Goal: Navigation & Orientation: Find specific page/section

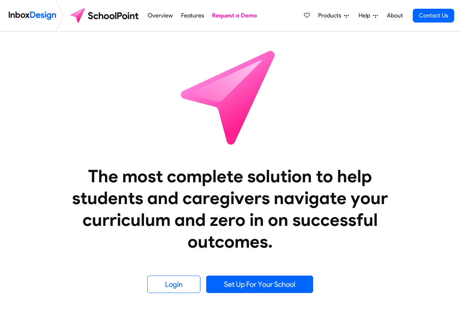
click at [332, 16] on span "Products" at bounding box center [331, 15] width 26 height 9
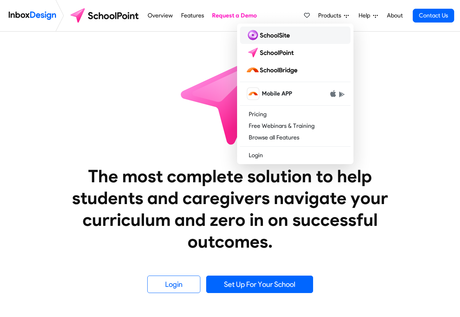
click at [273, 36] on img at bounding box center [269, 35] width 47 height 12
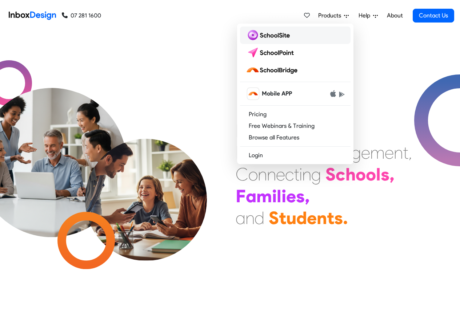
click at [269, 35] on img at bounding box center [269, 35] width 47 height 12
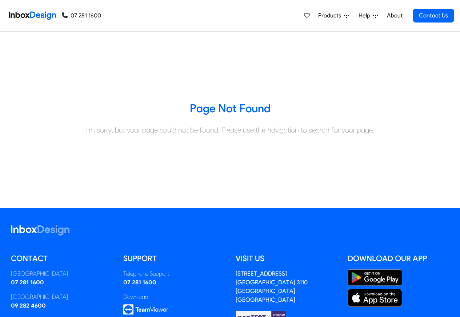
click at [27, 16] on img at bounding box center [32, 15] width 47 height 15
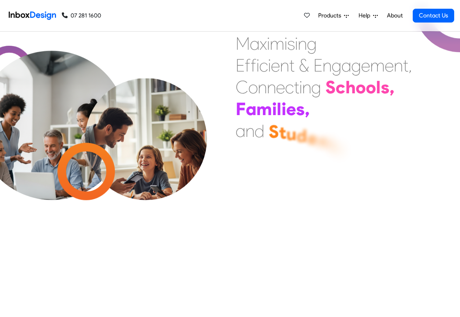
scroll to position [305, 0]
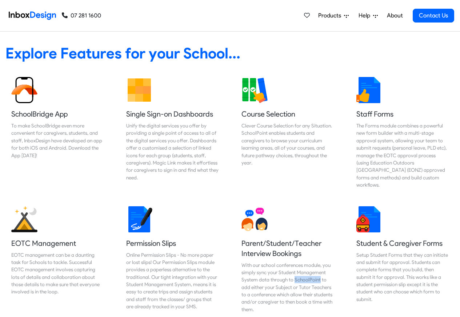
click at [342, 16] on span "Products" at bounding box center [331, 15] width 26 height 9
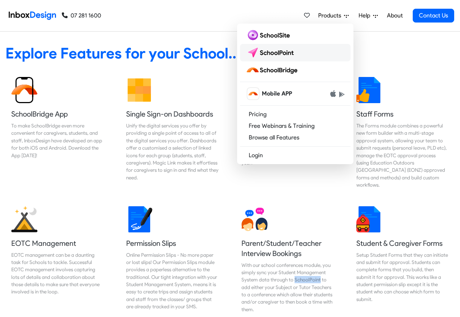
click at [273, 50] on img at bounding box center [271, 53] width 51 height 12
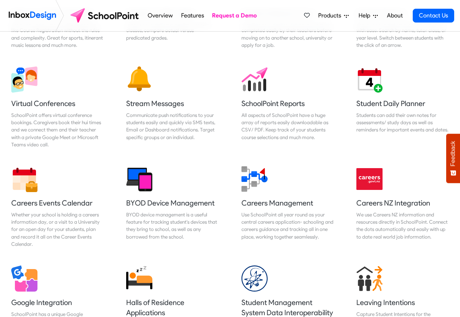
scroll to position [610, 0]
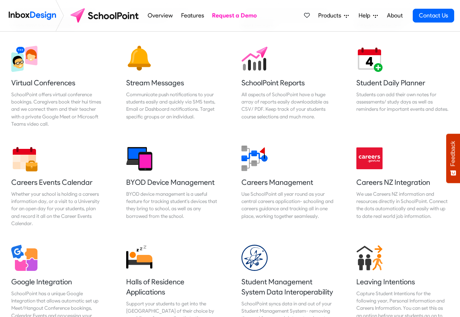
click at [340, 16] on span "Products" at bounding box center [331, 15] width 26 height 9
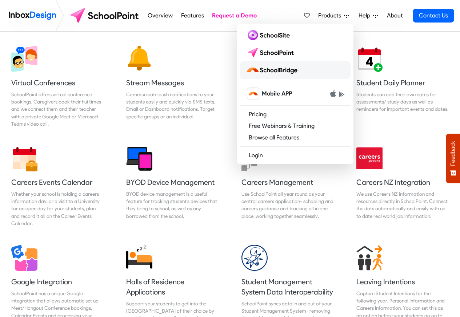
click at [276, 70] on img at bounding box center [273, 70] width 54 height 12
